Goal: Task Accomplishment & Management: Complete application form

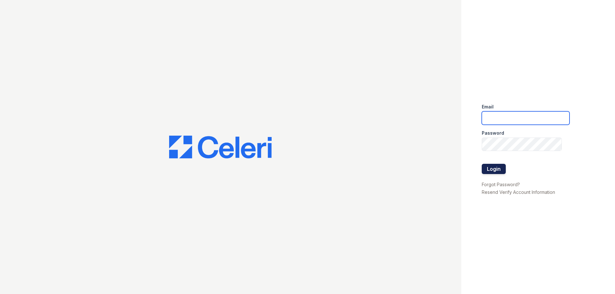
type input "[PERSON_NAME][EMAIL_ADDRESS][PERSON_NAME][DOMAIN_NAME]"
click at [502, 170] on button "Login" at bounding box center [493, 169] width 24 height 10
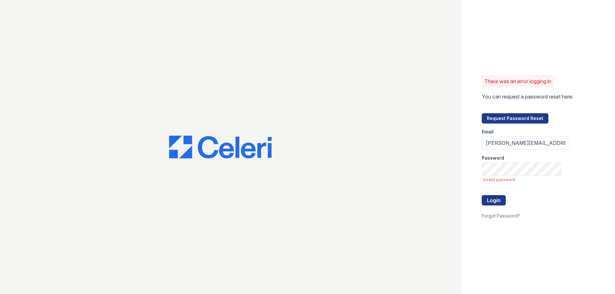
click at [590, 121] on div "There was an error logging in You can request a password reset here: Request Pa…" at bounding box center [538, 147] width 154 height 294
click at [533, 114] on button "Request Password Reset" at bounding box center [514, 118] width 67 height 10
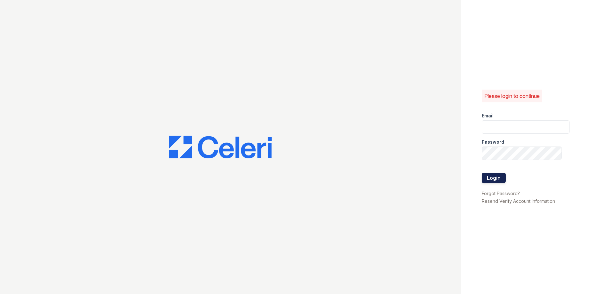
type input "[PERSON_NAME][EMAIL_ADDRESS][PERSON_NAME][DOMAIN_NAME]"
click at [499, 178] on button "Login" at bounding box center [493, 178] width 24 height 10
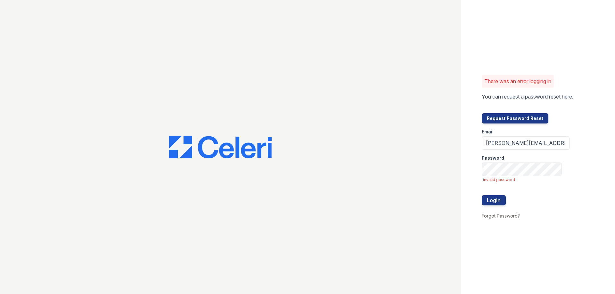
click at [498, 216] on link "Forgot Password?" at bounding box center [500, 215] width 38 height 5
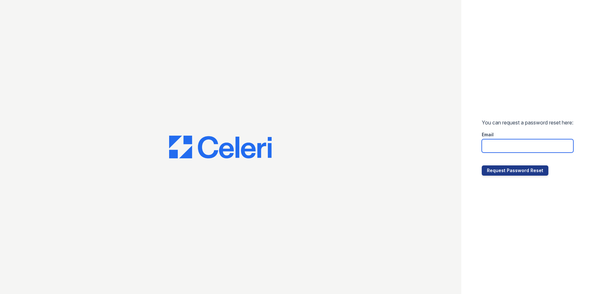
click at [511, 146] on input "email" at bounding box center [527, 145] width 92 height 13
type input "[PERSON_NAME][EMAIL_ADDRESS][PERSON_NAME][DOMAIN_NAME]"
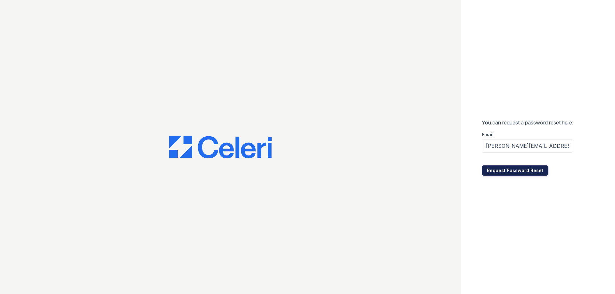
click at [511, 169] on button "Request Password Reset" at bounding box center [514, 170] width 67 height 10
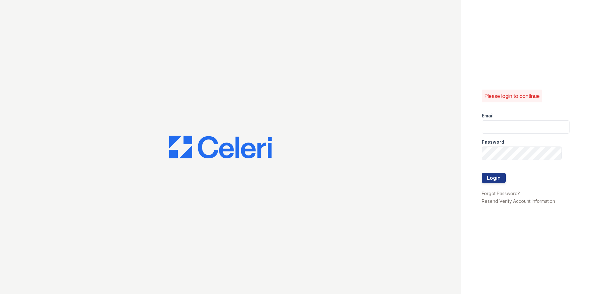
type input "[PERSON_NAME][EMAIL_ADDRESS][PERSON_NAME][DOMAIN_NAME]"
click at [432, 157] on div "Please login to continue Email josephine.sanchez@bridgepm.com Password Login Fo…" at bounding box center [307, 147] width 615 height 294
click at [481, 173] on button "Login" at bounding box center [493, 178] width 24 height 10
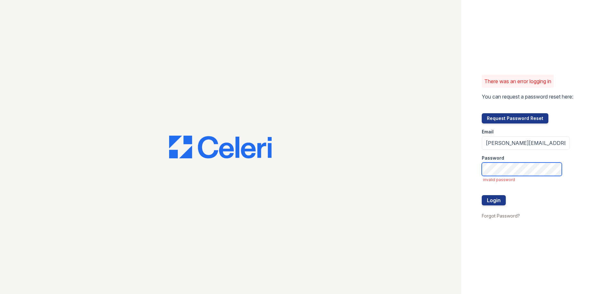
click at [481, 195] on button "Login" at bounding box center [493, 200] width 24 height 10
click at [490, 198] on button "Login" at bounding box center [493, 200] width 24 height 10
click at [491, 202] on button "Login" at bounding box center [493, 200] width 24 height 10
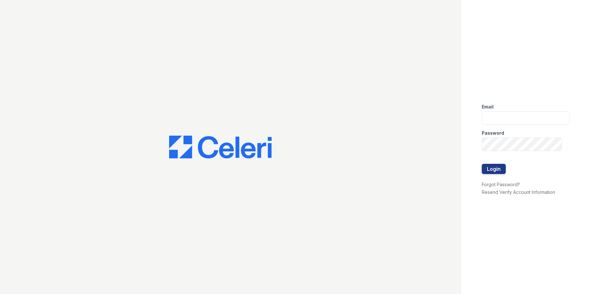
type input "[PERSON_NAME][EMAIL_ADDRESS][PERSON_NAME][DOMAIN_NAME]"
click at [392, 141] on div "Email [PERSON_NAME][EMAIL_ADDRESS][PERSON_NAME][DOMAIN_NAME] Password Login For…" at bounding box center [307, 147] width 615 height 294
click at [481, 164] on button "Login" at bounding box center [493, 169] width 24 height 10
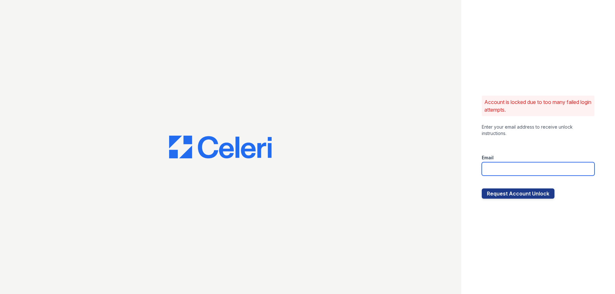
click at [533, 173] on input "email" at bounding box center [537, 168] width 113 height 13
type input "[PERSON_NAME][EMAIL_ADDRESS][PERSON_NAME][DOMAIN_NAME]"
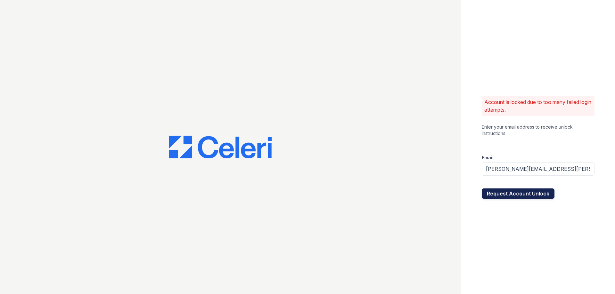
click at [518, 198] on button "Request Account Unlock" at bounding box center [517, 194] width 73 height 10
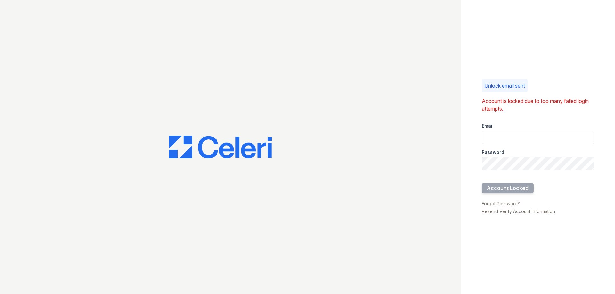
drag, startPoint x: 511, startPoint y: 65, endPoint x: 507, endPoint y: 61, distance: 5.4
click at [511, 64] on div "Unlock email sent Account is locked due to too many failed login attempts. Emai…" at bounding box center [538, 147] width 154 height 294
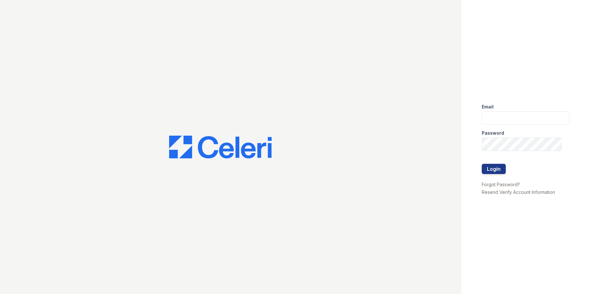
type input "[PERSON_NAME][EMAIL_ADDRESS][PERSON_NAME][DOMAIN_NAME]"
click at [426, 149] on div "Email josephine.sanchez@bridgepm.com Password Login Forgot Password? Resend Ver…" at bounding box center [307, 147] width 615 height 294
click at [481, 164] on button "Login" at bounding box center [493, 169] width 24 height 10
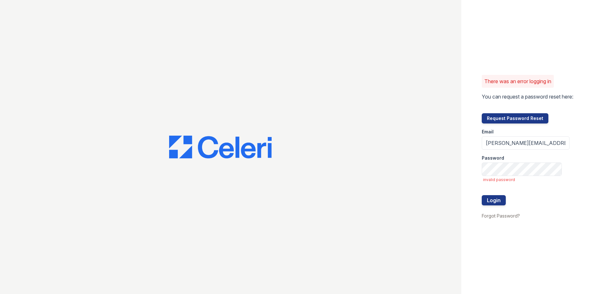
click at [570, 89] on div "There was an error logging in You can request a password reset here: Request Pa…" at bounding box center [538, 147] width 154 height 294
click at [526, 121] on button "Request Password Reset" at bounding box center [514, 118] width 67 height 10
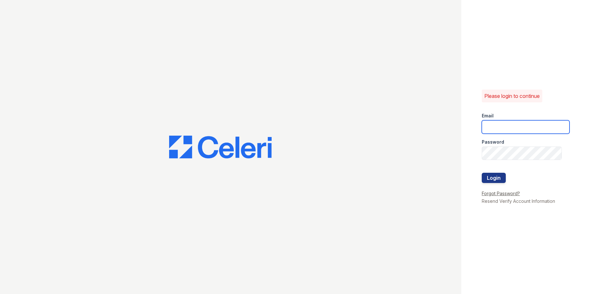
type input "[PERSON_NAME][EMAIL_ADDRESS][PERSON_NAME][DOMAIN_NAME]"
click at [497, 194] on link "Forgot Password?" at bounding box center [500, 193] width 38 height 5
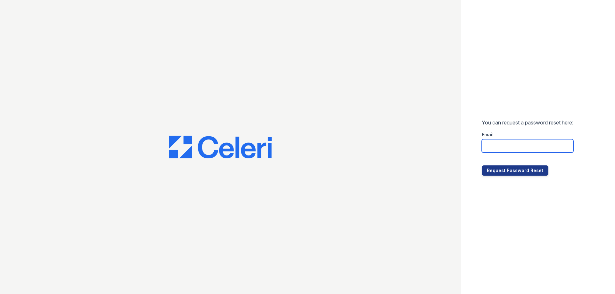
click at [507, 142] on input "email" at bounding box center [527, 145] width 92 height 13
type input "josephine.sanchez@bridgepm.com"
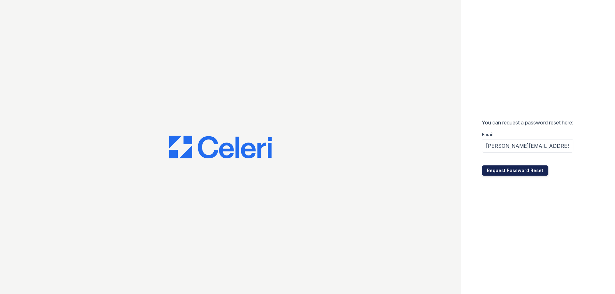
click at [526, 168] on button "Request Password Reset" at bounding box center [514, 170] width 67 height 10
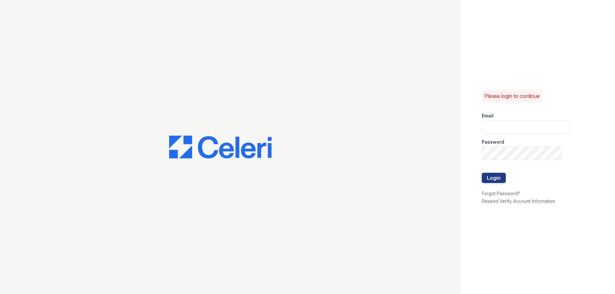
type input "josephine.sanchez@bridgepm.com"
click at [441, 153] on div "Please login to continue Email josephine.sanchez@bridgepm.com Password Login Fo…" at bounding box center [307, 147] width 615 height 294
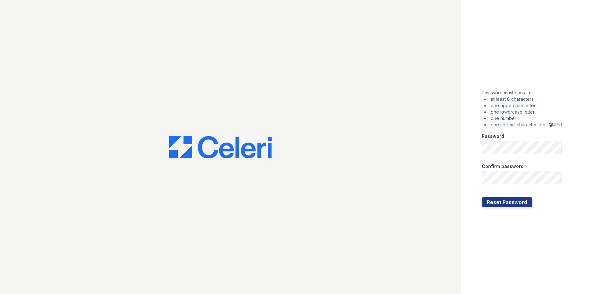
click at [612, 117] on div "Password must contain: at least 8 characters one uppercase letter one lowercase…" at bounding box center [538, 147] width 154 height 294
click at [481, 197] on button "Reset Password" at bounding box center [506, 202] width 51 height 10
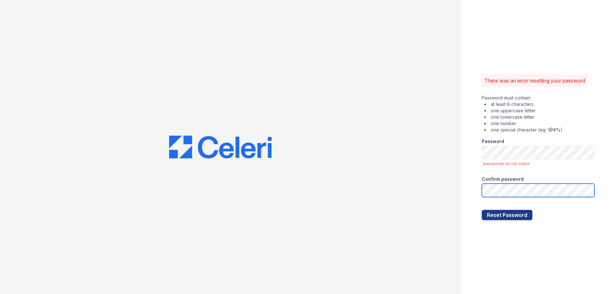
click at [481, 210] on button "Reset Password" at bounding box center [506, 215] width 51 height 10
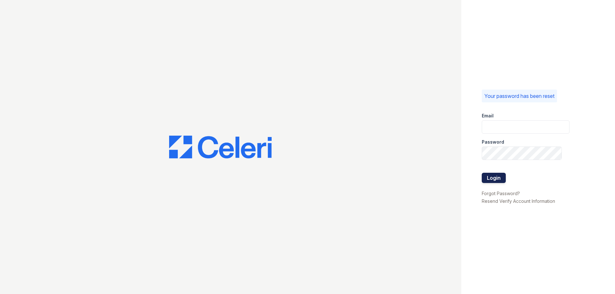
type input "[PERSON_NAME][EMAIL_ADDRESS][PERSON_NAME][DOMAIN_NAME]"
click at [491, 180] on button "Login" at bounding box center [493, 178] width 24 height 10
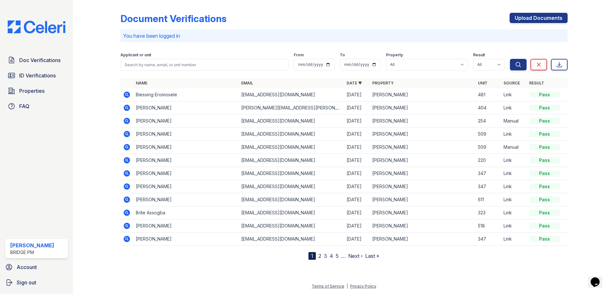
click at [127, 122] on icon at bounding box center [127, 121] width 6 height 6
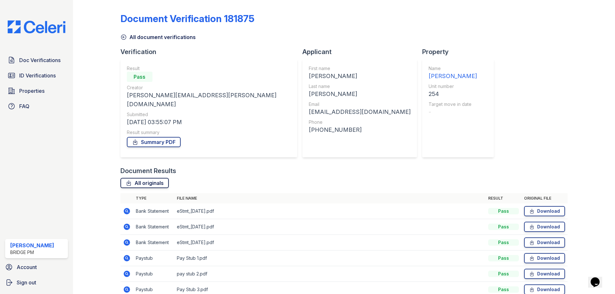
click at [144, 178] on link "All originals" at bounding box center [144, 183] width 48 height 10
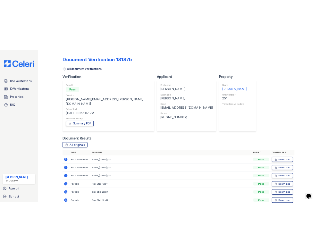
scroll to position [54, 0]
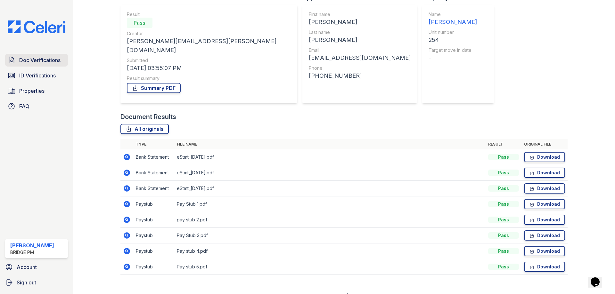
click at [52, 59] on span "Doc Verifications" at bounding box center [39, 60] width 41 height 8
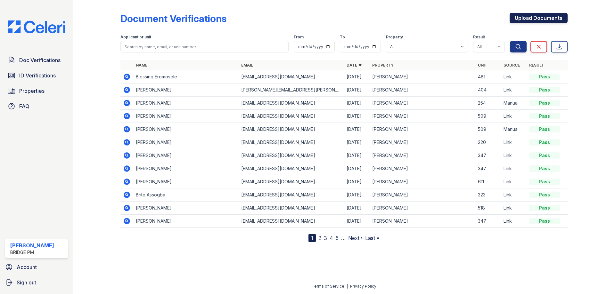
click at [524, 17] on link "Upload Documents" at bounding box center [538, 18] width 58 height 10
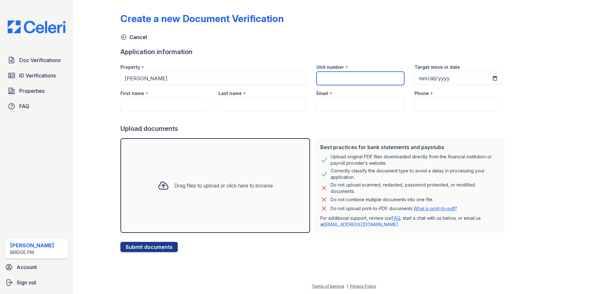
click at [333, 77] on input "Unit number" at bounding box center [360, 78] width 88 height 13
type input "254"
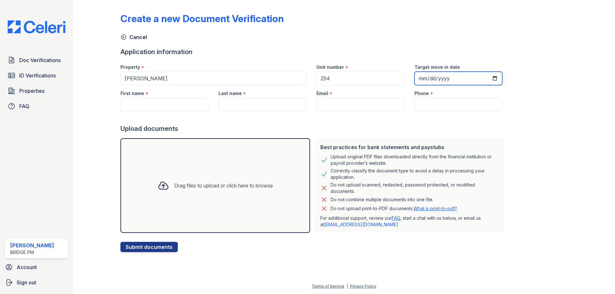
click at [487, 78] on input "Target move in date" at bounding box center [458, 78] width 88 height 13
type input "2025-10-01"
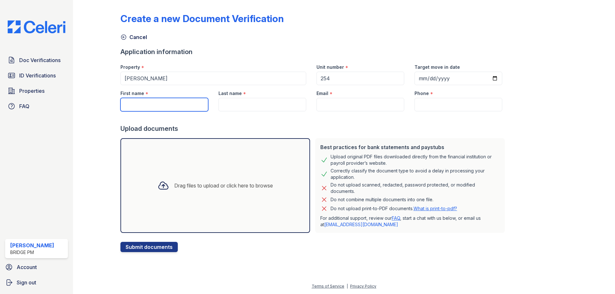
click at [163, 102] on input "First name" at bounding box center [164, 104] width 88 height 13
type input "Carlos"
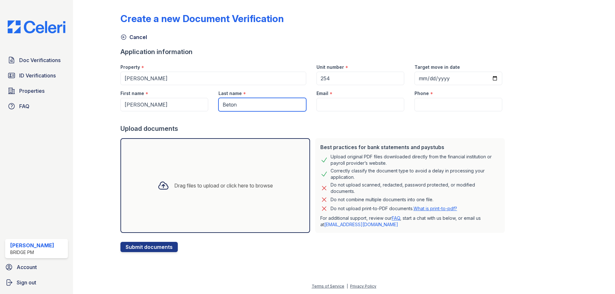
type input "Beton"
click at [311, 110] on div "Email *" at bounding box center [360, 98] width 98 height 26
click at [320, 104] on input "Email" at bounding box center [360, 104] width 88 height 13
paste input "carlosbelon@hotmail.com"
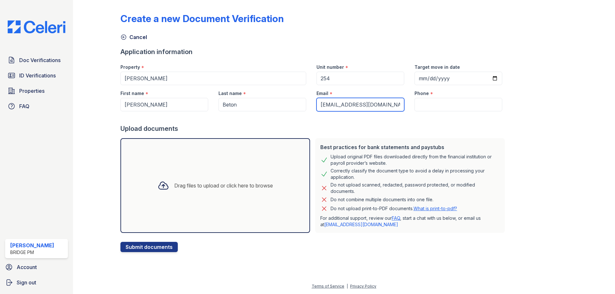
type input "carlosbelon@hotmail.com"
click at [444, 105] on input "Phone" at bounding box center [458, 104] width 88 height 13
paste input "(305) 316-9680"
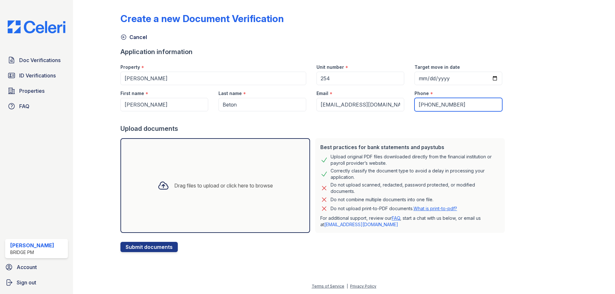
type input "(305) 316-9680"
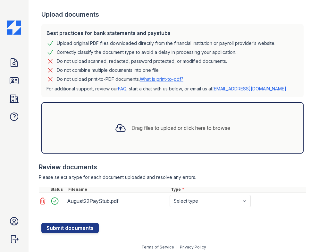
scroll to position [115, 0]
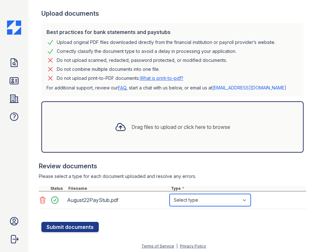
click at [206, 199] on select "Select type Paystub Bank Statement Offer Letter Tax Documents Benefit Award Let…" at bounding box center [209, 200] width 81 height 12
select select "paystub"
click at [169, 194] on select "Select type Paystub Bank Statement Offer Letter Tax Documents Benefit Award Let…" at bounding box center [209, 200] width 81 height 12
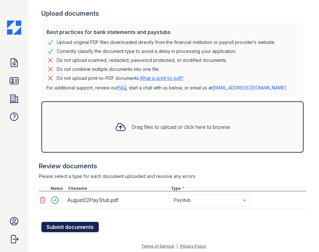
click at [81, 223] on button "Submit documents" at bounding box center [69, 227] width 57 height 10
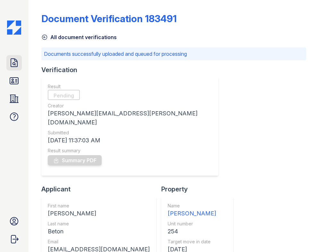
click at [12, 63] on icon at bounding box center [14, 63] width 10 height 10
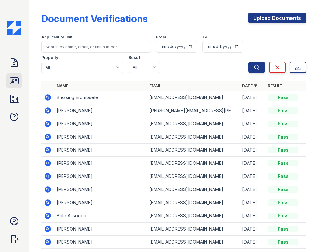
click at [19, 86] on link "ID Verifications" at bounding box center [13, 80] width 15 height 15
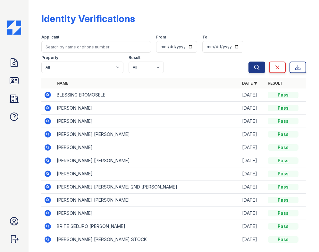
click at [47, 123] on icon at bounding box center [47, 121] width 6 height 6
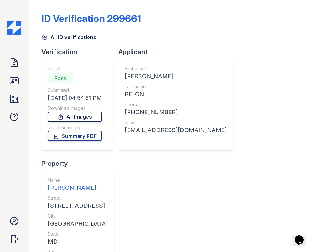
click at [83, 115] on link "All Images" at bounding box center [75, 116] width 54 height 10
click at [13, 80] on icon at bounding box center [14, 80] width 8 height 6
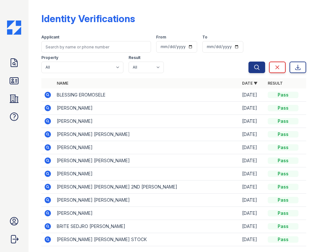
drag, startPoint x: 97, startPoint y: 135, endPoint x: 69, endPoint y: 133, distance: 28.3
click at [97, 135] on td "WALTER ALEJANDRO MORENO" at bounding box center [146, 134] width 185 height 13
click at [44, 136] on icon at bounding box center [48, 134] width 8 height 8
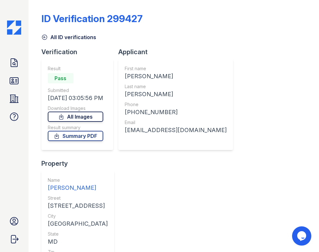
click at [79, 118] on link "All Images" at bounding box center [75, 116] width 55 height 10
